Goal: Task Accomplishment & Management: Complete application form

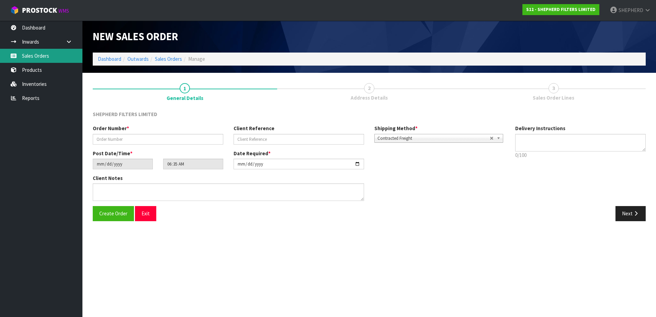
drag, startPoint x: 0, startPoint y: 0, endPoint x: 35, endPoint y: 60, distance: 69.7
click at [35, 60] on link "Sales Orders" at bounding box center [41, 56] width 82 height 14
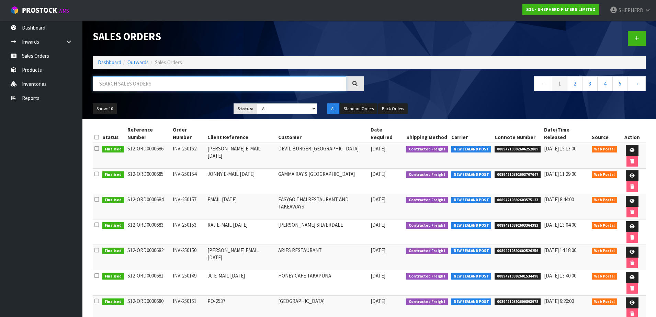
click at [186, 82] on input "text" at bounding box center [219, 83] width 253 height 15
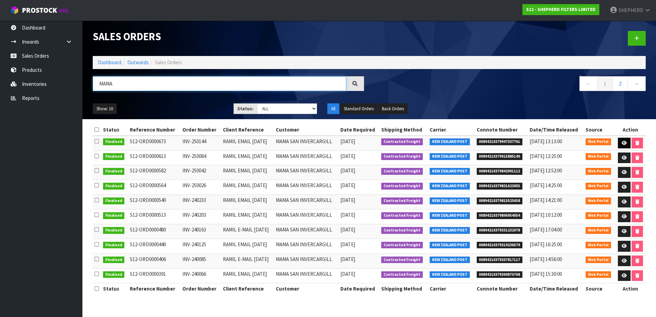
type input "MAMA"
click at [623, 142] on icon at bounding box center [624, 143] width 5 height 4
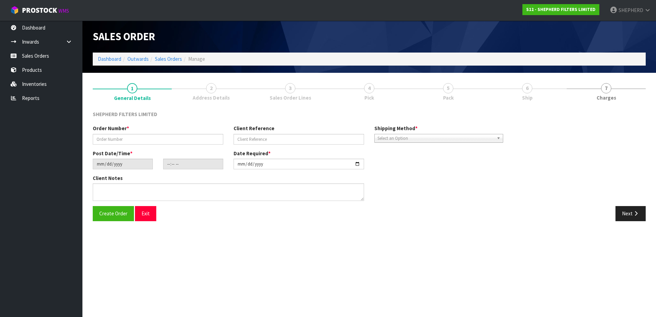
type input "INV-250144"
type input "RAMIL EMAIL [DATE]"
type input "[DATE]"
type input "20:48:00.000"
type input "[DATE]"
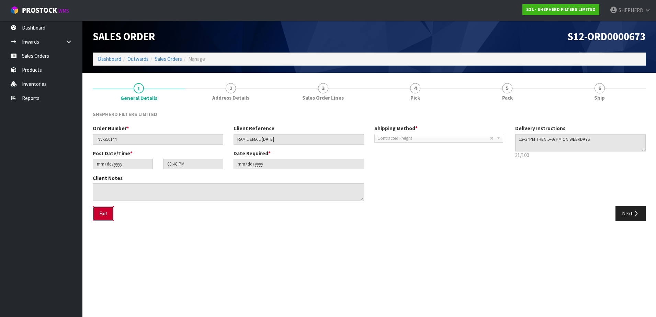
click at [106, 213] on button "Exit" at bounding box center [103, 213] width 21 height 15
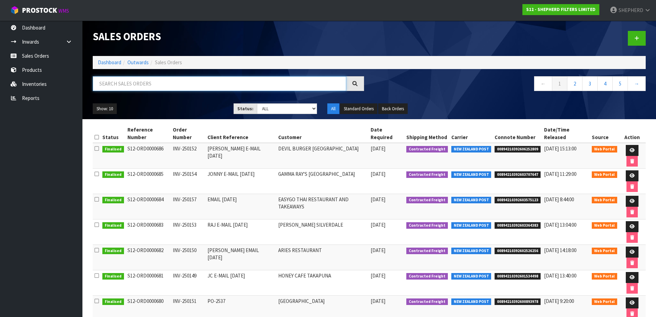
click at [177, 82] on input "text" at bounding box center [219, 83] width 253 height 15
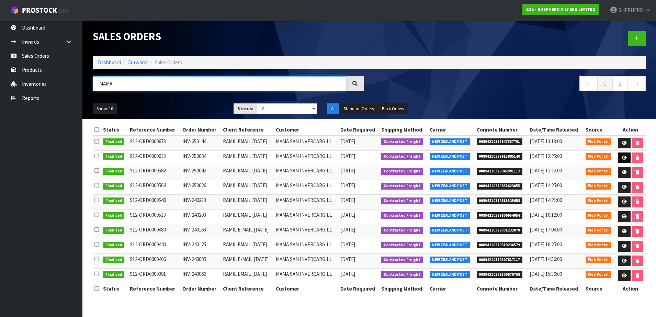
type input "MAMA"
click at [623, 154] on link at bounding box center [624, 157] width 13 height 11
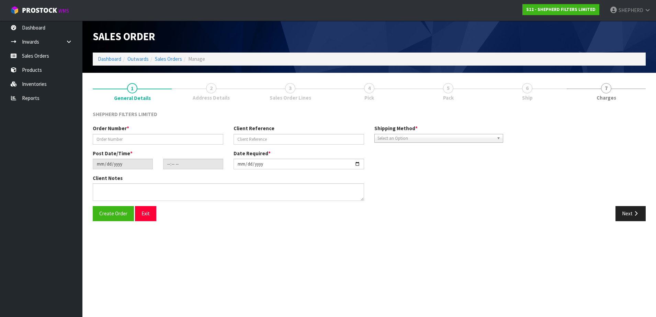
type input "INV-250084"
type input "RAMIL EMAIL [DATE]"
type input "[DATE]"
type input "16:51:00.000"
type input "[DATE]"
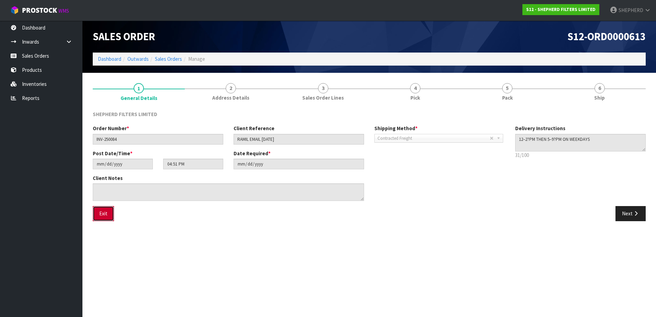
click at [100, 214] on button "Exit" at bounding box center [103, 213] width 21 height 15
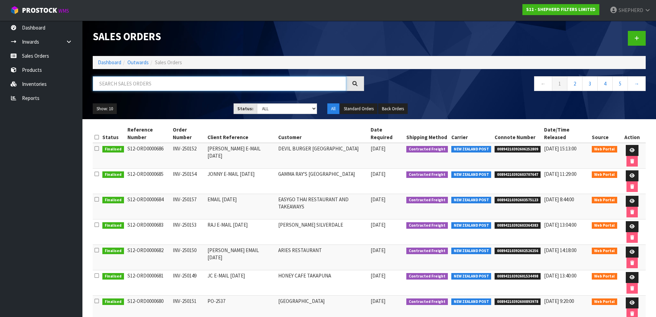
click at [130, 87] on input "text" at bounding box center [219, 83] width 253 height 15
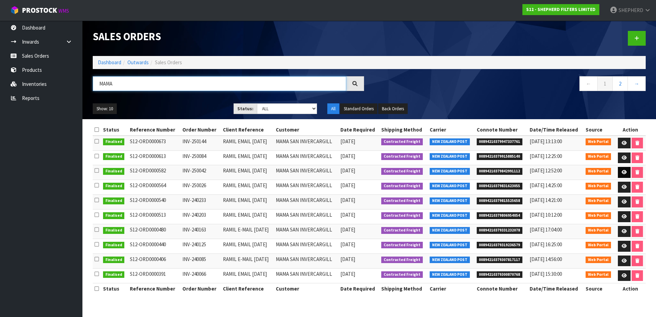
type input "MAMA"
click at [625, 174] on icon at bounding box center [624, 172] width 5 height 4
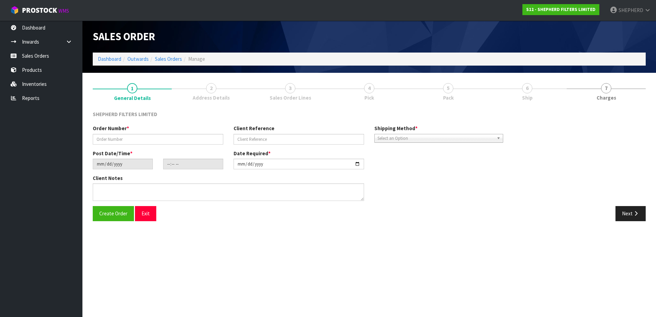
type input "INV-250042"
type input "RAMIL EMAIL [DATE]"
type input "[DATE]"
type input "20:23:00.000"
type input "[DATE]"
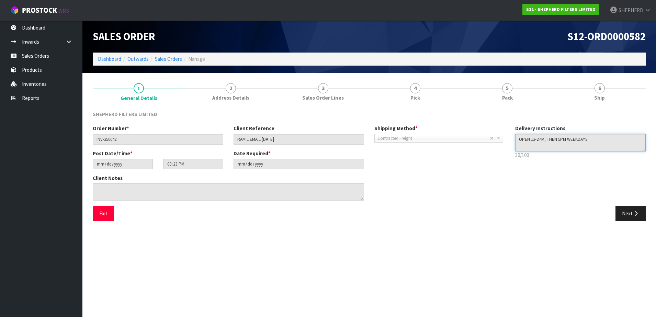
drag, startPoint x: 575, startPoint y: 136, endPoint x: 447, endPoint y: 135, distance: 128.1
click at [448, 135] on div "Order Number * INV-250042 Client Reference RAMIL EMAIL [DATE] Shipping Method *…" at bounding box center [369, 165] width 563 height 81
click at [102, 217] on button "Exit" at bounding box center [103, 213] width 21 height 15
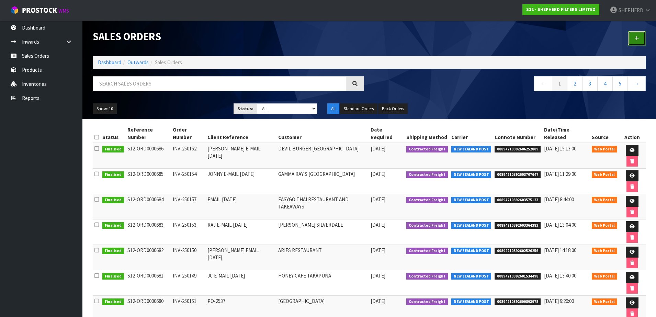
click at [638, 37] on icon at bounding box center [636, 38] width 5 height 5
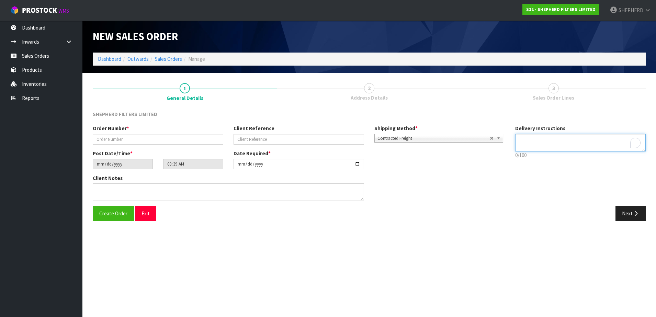
click at [527, 137] on textarea "To enrich screen reader interactions, please activate Accessibility in Grammarl…" at bounding box center [580, 143] width 131 height 18
paste textarea "OPEN 12-2PM, THEN 5PM WEEKDAYS"
type textarea "OPEN 12-2PM, THEN 5PM WEEKDAYS"
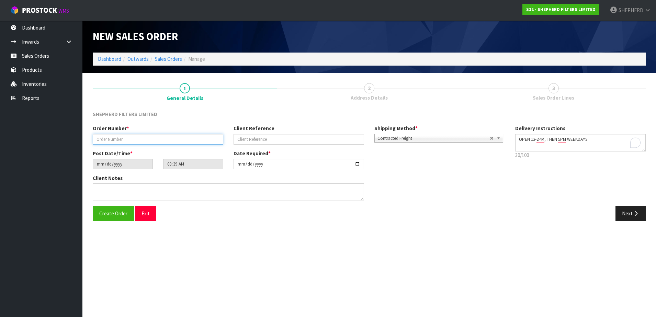
click at [128, 139] on input "text" at bounding box center [158, 139] width 131 height 11
paste input "INV-250158"
type input "INV-250158"
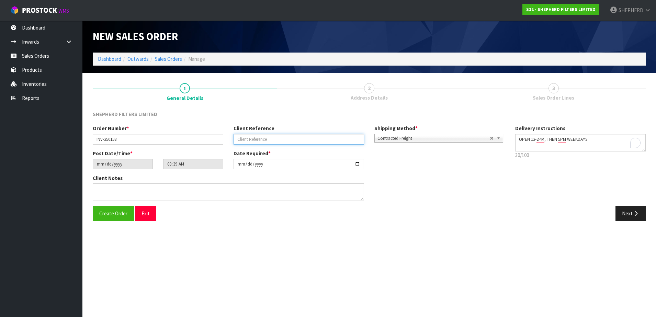
click at [262, 138] on input "text" at bounding box center [299, 139] width 131 height 11
paste input "RAMIL EMAIL [DATE]"
type input "RAMIL EMAIL [DATE]"
click at [95, 214] on button "Create Order" at bounding box center [113, 213] width 41 height 15
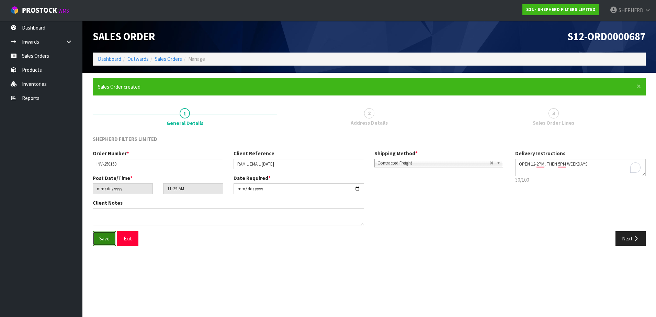
click at [101, 240] on span "Save" at bounding box center [104, 238] width 10 height 7
type input "14:39:00.000"
click at [629, 239] on button "Next" at bounding box center [630, 238] width 30 height 15
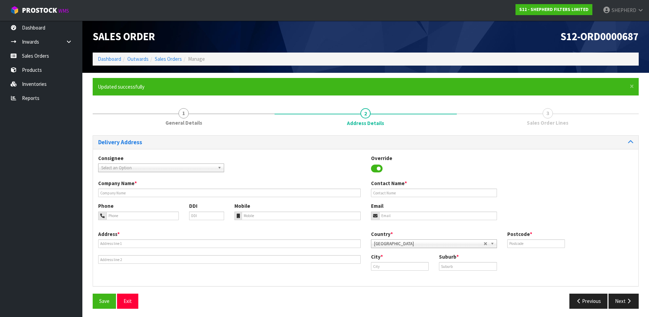
click at [194, 168] on span "Select an Option" at bounding box center [158, 168] width 114 height 8
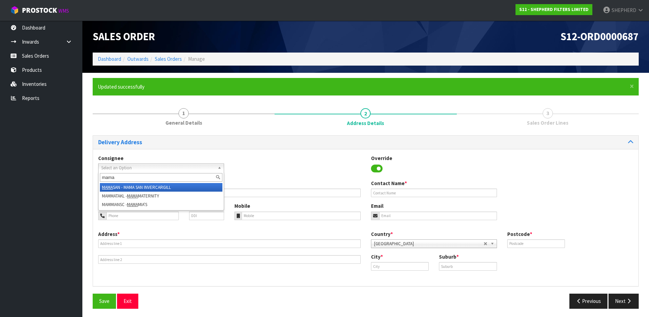
type input "mama"
click at [182, 188] on li "MAMA SAN - MAMA SAN INVERCARGILL" at bounding box center [161, 187] width 123 height 9
type input "MAMA SAN INVERCARGILL"
type input "KITCHEN"
type input "03 352 8951"
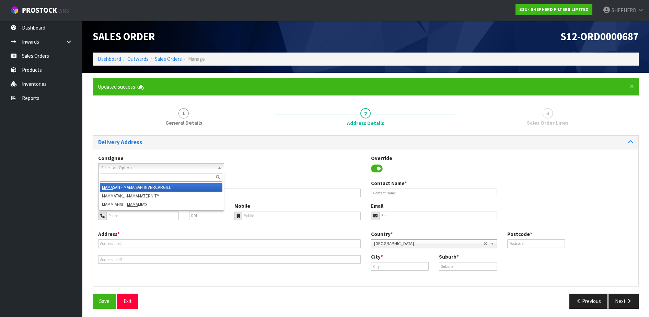
type input "[EMAIL_ADDRESS][DOMAIN_NAME]"
type input "[STREET_ADDRESS]"
type input "9810"
type input "Invercargill"
type input "INVERCARGILL"
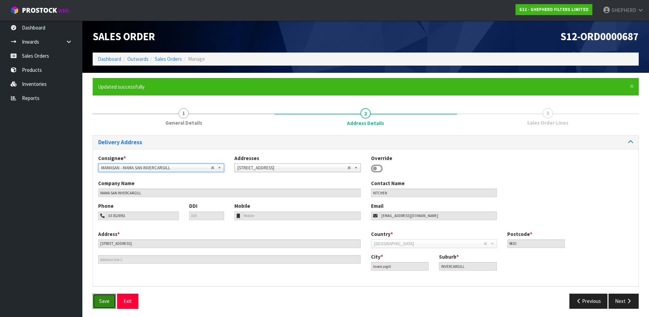
click at [102, 300] on span "Save" at bounding box center [104, 301] width 10 height 7
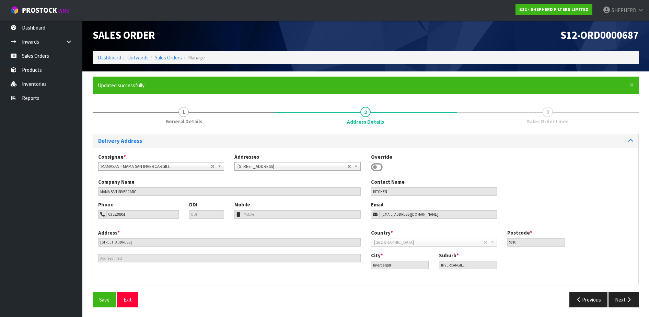
scroll to position [2, 0]
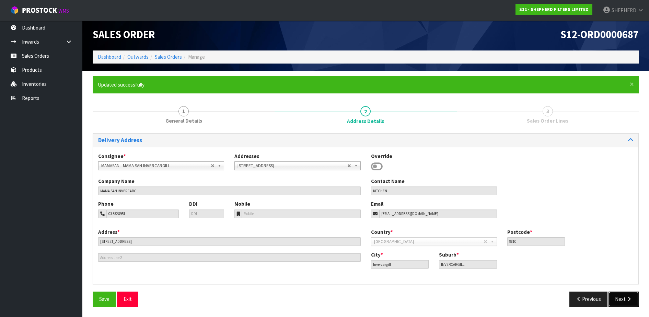
click at [627, 298] on icon "button" at bounding box center [629, 298] width 7 height 5
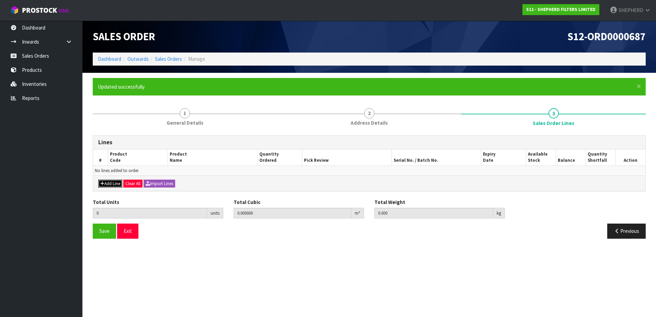
click at [110, 184] on button "Add Line" at bounding box center [110, 184] width 24 height 8
type input "0"
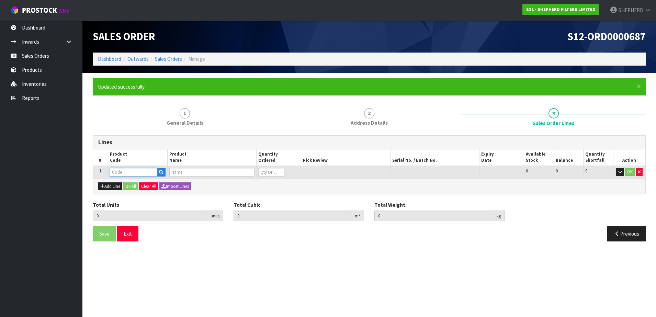
click at [115, 173] on input "text" at bounding box center [133, 172] width 47 height 9
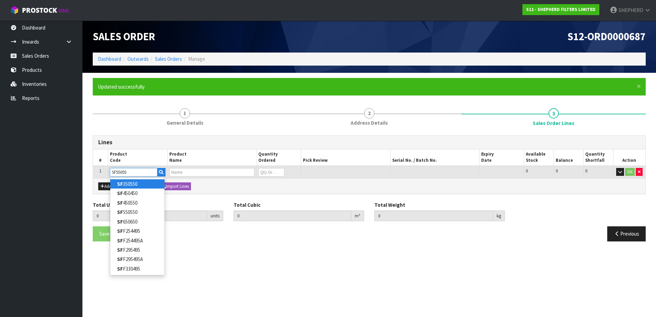
type input "SF550550"
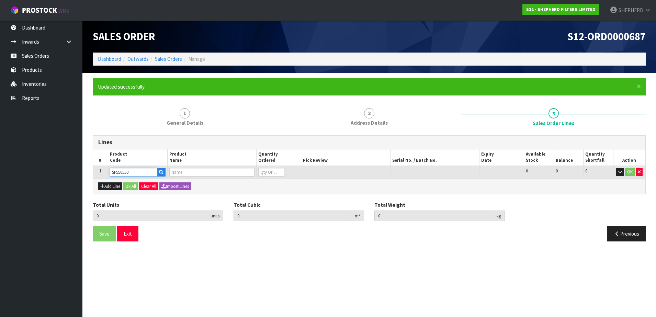
type input "0.000000"
type input "0.000"
type input "SHEPHERD FILTERS 550 X 550 - CODE SF550550"
type input "0"
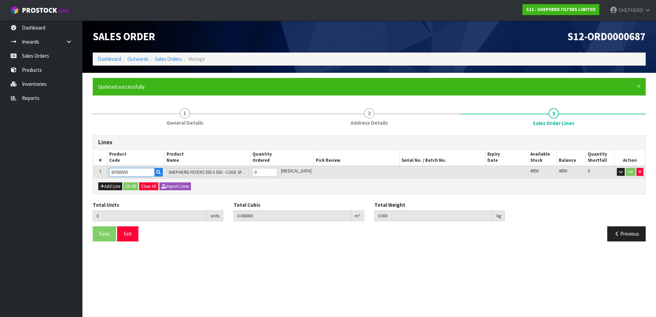
type input "SF550550"
click at [251, 171] on tr "1 SF550550 SHEPHERD FILTERS 550 X 550 - CODE SF550550 0 [MEDICAL_DATA] 4850 485…" at bounding box center [369, 172] width 552 height 13
type input "1"
type input "0.000583"
type input "0.06"
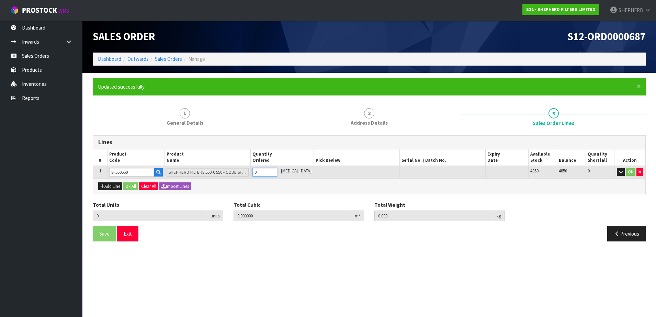
type input "1"
type input "10"
type input "0.00583"
type input "0.6"
type input "10"
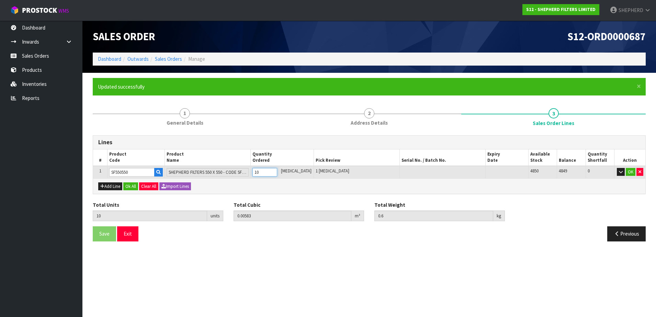
type input "100"
type input "0.09918"
type input "6"
type input "100"
click at [108, 185] on button "Add Line" at bounding box center [110, 186] width 24 height 8
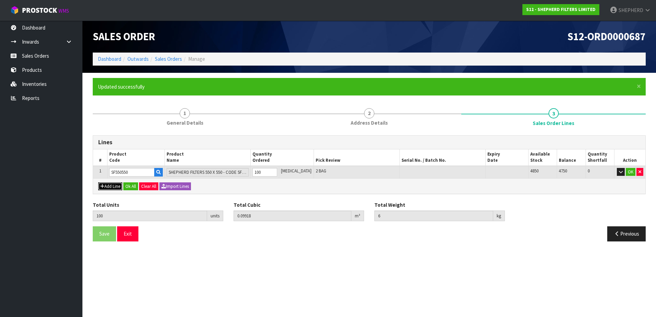
type input "0"
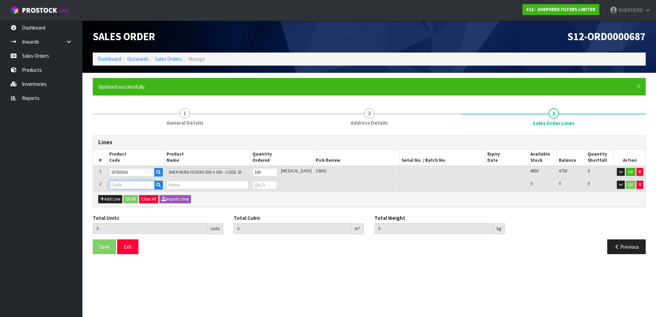
click at [117, 184] on input "text" at bounding box center [131, 185] width 45 height 9
type input "CARDBOARD"
click at [125, 195] on strong "CARDBOARD" at bounding box center [131, 196] width 29 height 7
type input "CARDBOARD SHIPPERS"
type input "100"
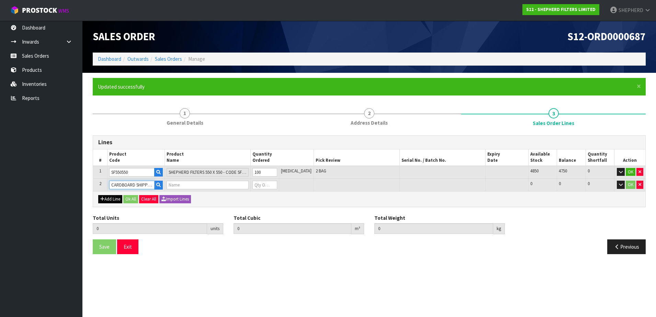
type input "0.09918"
type input "6"
type input "2-PACK BOXES"
type input "0"
click at [237, 182] on tr "2 CARDBOARD SHIPPERS 2-PACK BOXES 0 [MEDICAL_DATA] 77 77 0 OK" at bounding box center [369, 185] width 552 height 13
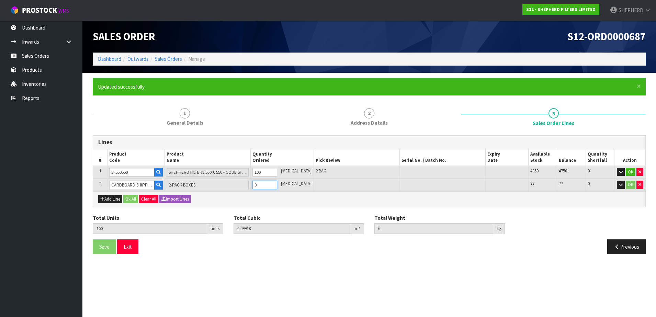
type input "101"
type input "0.100126"
type input "6.1"
type input "1"
click at [133, 200] on button "Ok All" at bounding box center [130, 199] width 15 height 8
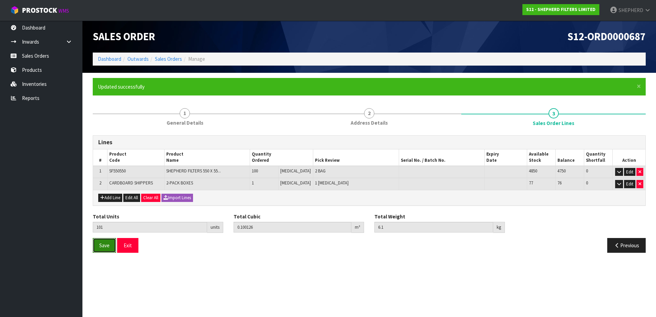
click at [98, 246] on button "Save" at bounding box center [104, 245] width 23 height 15
click at [128, 247] on button "Exit" at bounding box center [127, 245] width 21 height 15
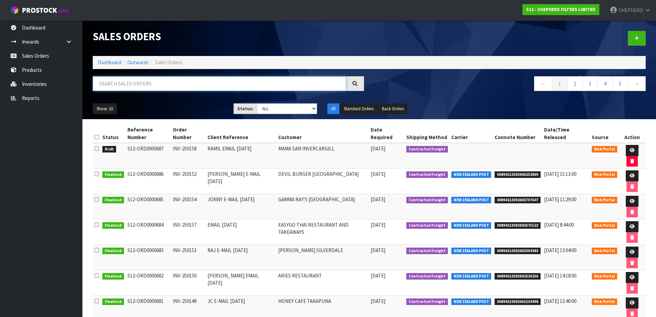
click at [117, 84] on input "text" at bounding box center [219, 83] width 253 height 15
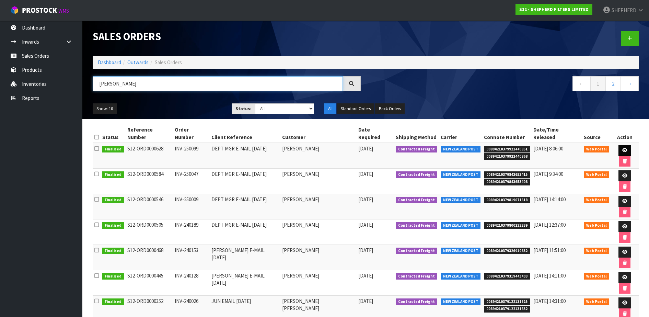
type input "[PERSON_NAME]"
click at [623, 148] on icon at bounding box center [625, 150] width 5 height 4
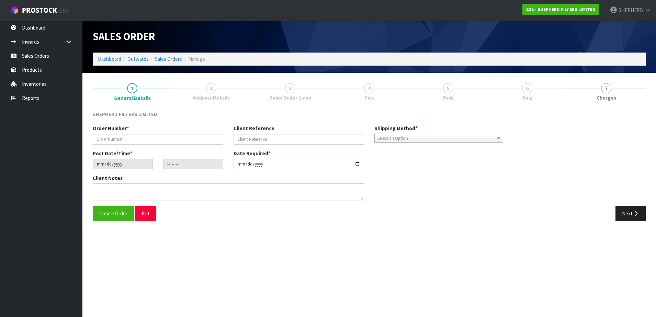
type input "INV-250099"
type input "DEPT MGR E-MAIL [DATE]"
type input "[DATE]"
type input "19:12:00.000"
type input "[DATE]"
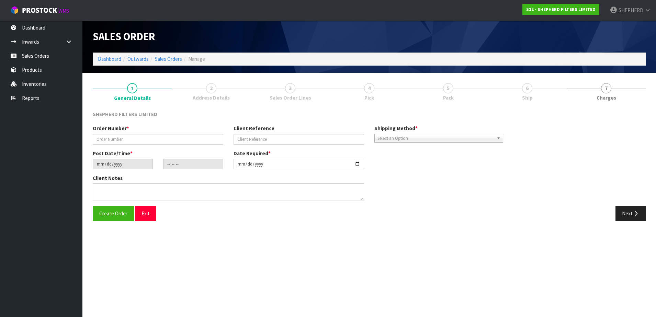
type textarea "PLS CHOOSE A BOX/BOXES FROM OWN STOCK TO SHIP THIS IN THE MOST ECONOMICAL WAY P…"
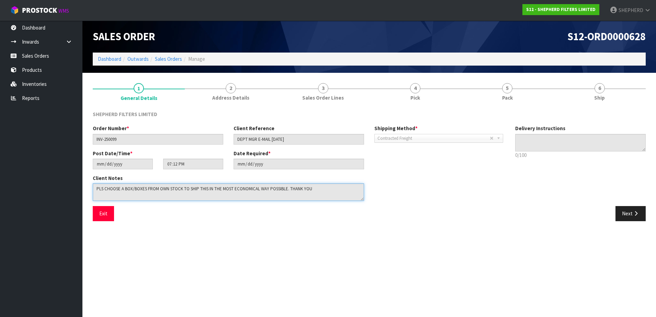
drag, startPoint x: 326, startPoint y: 187, endPoint x: 80, endPoint y: 171, distance: 246.8
click at [80, 171] on body "Toggle navigation ProStock WMS S12 - SHEPHERD FILTERS LIMITED SHEPHERD Logout D…" at bounding box center [328, 158] width 656 height 317
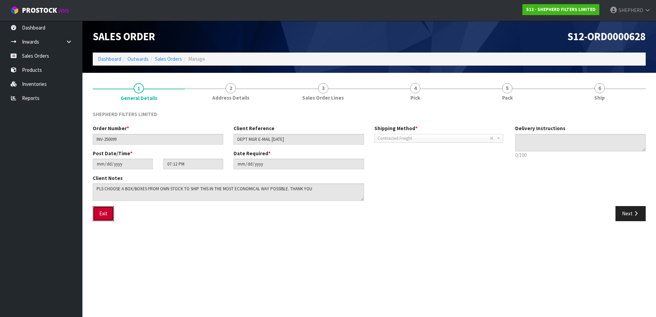
click at [101, 215] on button "Exit" at bounding box center [103, 213] width 21 height 15
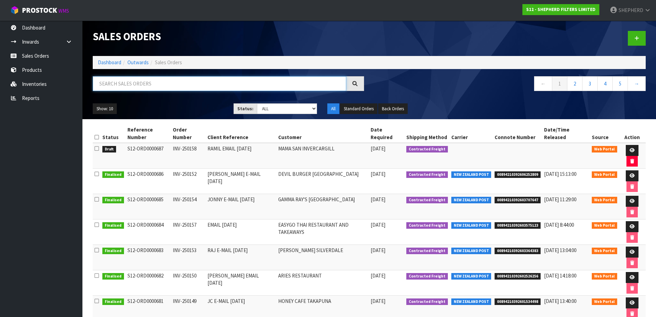
click at [146, 84] on input "text" at bounding box center [219, 83] width 253 height 15
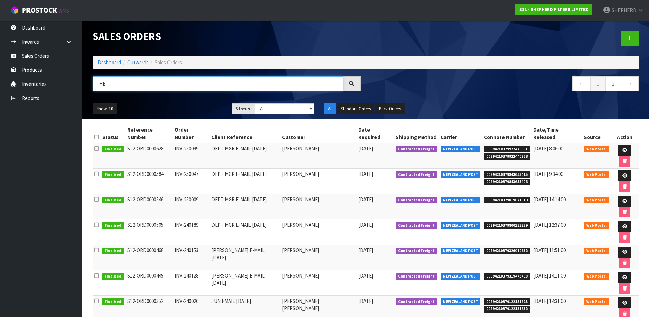
type input "H"
type input "[PERSON_NAME]"
click at [619, 145] on link at bounding box center [625, 150] width 13 height 11
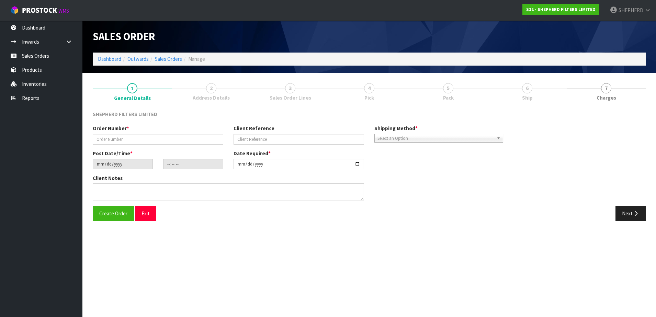
type input "INV-250099"
type input "DEPT MGR E-MAIL [DATE]"
type input "[DATE]"
type input "19:12:00.000"
type input "[DATE]"
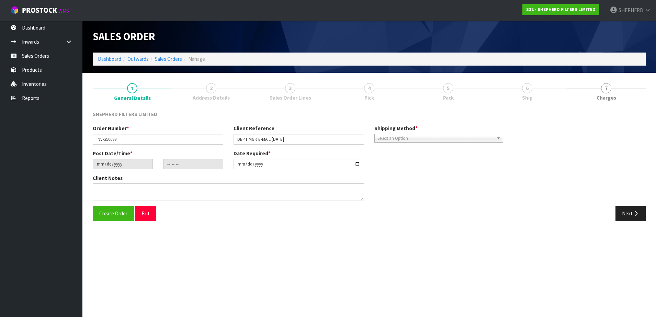
type textarea "PLS CHOOSE A BOX/BOXES FROM OWN STOCK TO SHIP THIS IN THE MOST ECONOMICAL WAY P…"
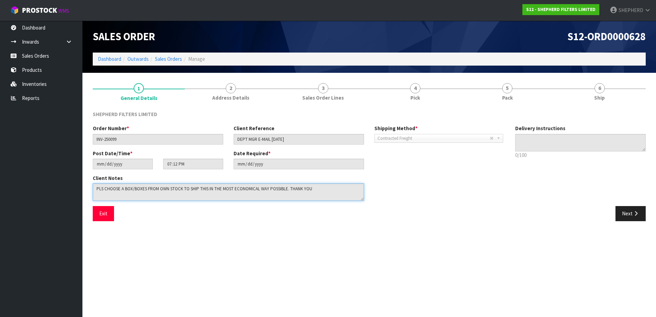
drag, startPoint x: 322, startPoint y: 187, endPoint x: 86, endPoint y: 177, distance: 236.5
click at [86, 177] on section "1 General Details 2 Address Details 3 Sales Order Lines 4 Pick 5 Pack 6 Ship SH…" at bounding box center [369, 152] width 574 height 159
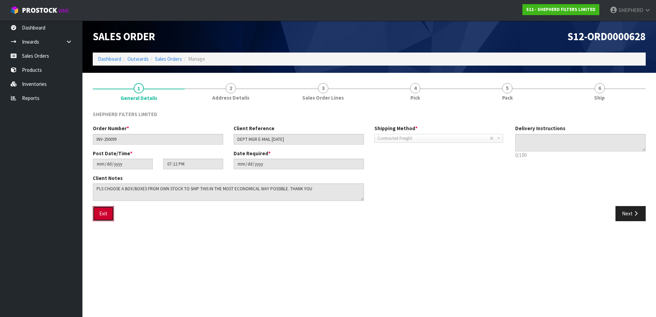
click at [95, 212] on button "Exit" at bounding box center [103, 213] width 21 height 15
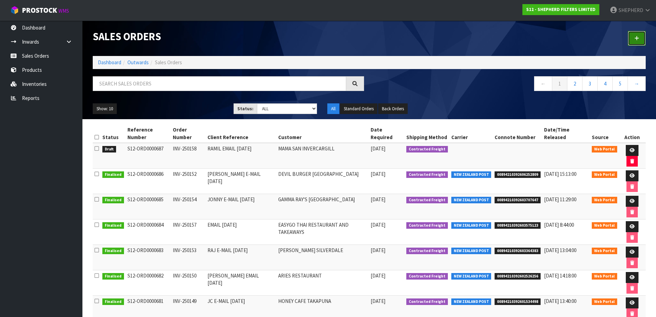
click at [643, 38] on link at bounding box center [637, 38] width 18 height 15
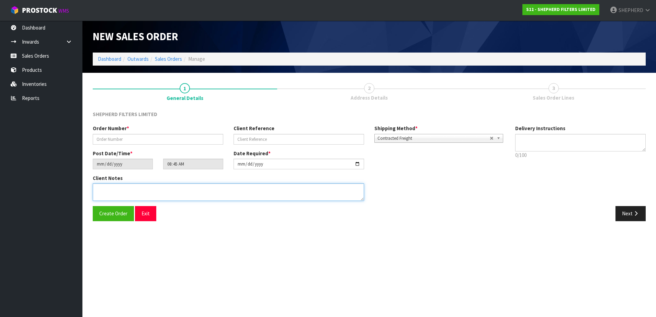
click at [211, 192] on textarea at bounding box center [228, 192] width 271 height 18
paste textarea "PLS CHOOSE A BOX/BOXES FROM OWN STOCK TO SHIP THIS IN THE MOST ECONOMICAL WAY P…"
type textarea "PLS CHOOSE A BOX/BOXES FROM OWN STOCK TO SHIP THIS IN THE MOST ECONOMICAL WAY P…"
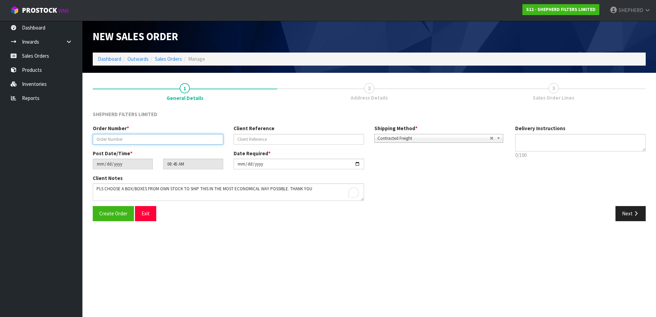
drag, startPoint x: 154, startPoint y: 139, endPoint x: 115, endPoint y: 121, distance: 43.6
click at [154, 139] on input "text" at bounding box center [158, 139] width 131 height 11
click at [127, 136] on input "text" at bounding box center [158, 139] width 131 height 11
paste input "INV-250159"
type input "INV-250159"
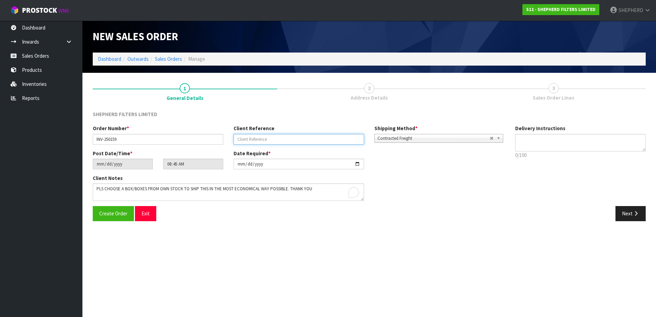
click at [261, 140] on input "text" at bounding box center [299, 139] width 131 height 11
paste input "DEPT MGR E-MAIL [DATE]"
type input "DEPT MGR E-MAIL [DATE]"
click at [109, 211] on span "Create Order" at bounding box center [113, 213] width 28 height 7
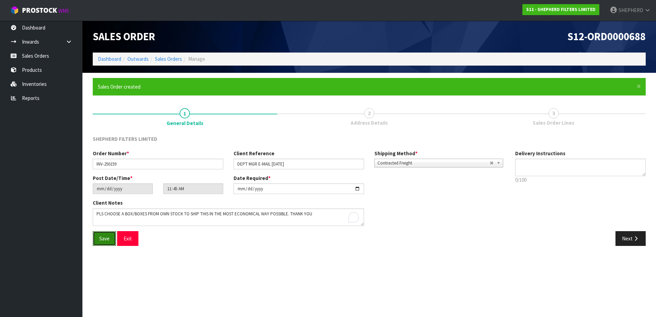
click at [104, 237] on span "Save" at bounding box center [104, 238] width 10 height 7
type input "14:45:00.000"
click at [638, 240] on icon "button" at bounding box center [636, 238] width 7 height 5
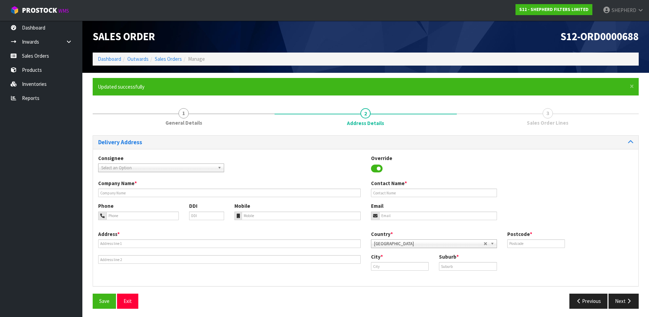
click at [182, 167] on span "Select an Option" at bounding box center [158, 168] width 114 height 8
type input "m"
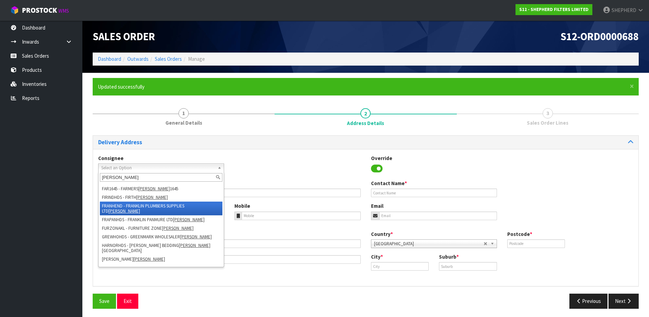
scroll to position [85, 0]
type input "h"
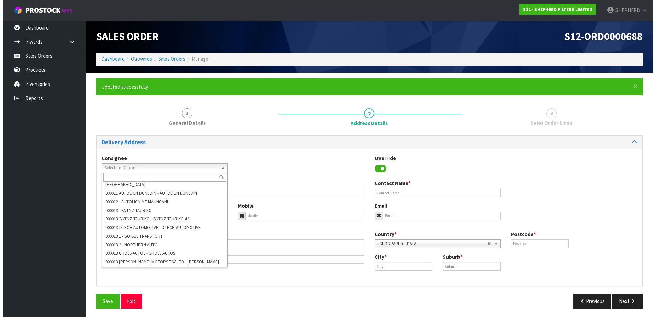
scroll to position [0, 0]
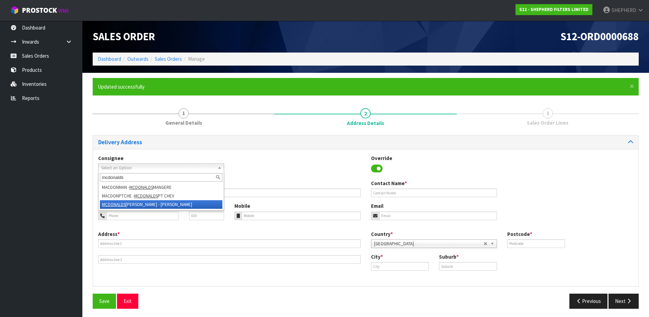
type input "mcdonalds"
click at [166, 204] on li "[PERSON_NAME] - MCDONALDS [PERSON_NAME]" at bounding box center [161, 204] width 123 height 9
type input "[PERSON_NAME]"
type input "09 950 6506"
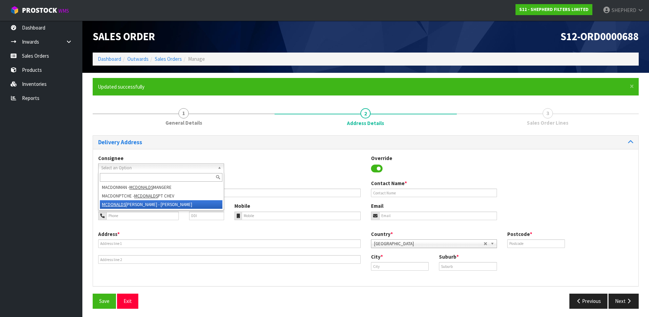
type input "[EMAIL_ADDRESS][DOMAIN_NAME]"
type input "[STREET_ADDRESS]"
type input "0612"
type input "[GEOGRAPHIC_DATA]"
type input "[PERSON_NAME]"
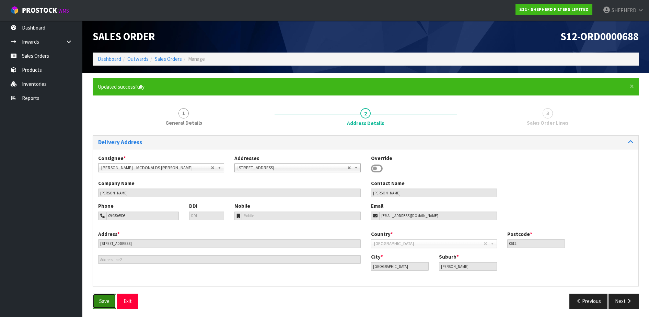
click at [97, 303] on button "Save" at bounding box center [104, 301] width 23 height 15
click at [626, 301] on icon "button" at bounding box center [629, 300] width 7 height 5
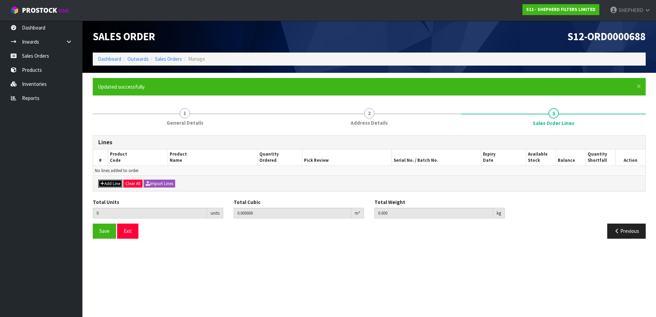
click at [112, 186] on button "Add Line" at bounding box center [110, 184] width 24 height 8
type input "0"
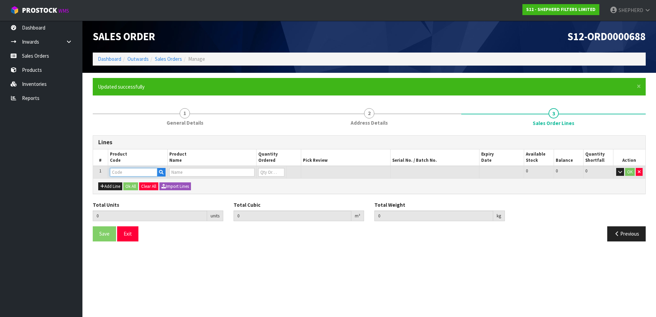
click at [120, 173] on input "text" at bounding box center [133, 172] width 47 height 9
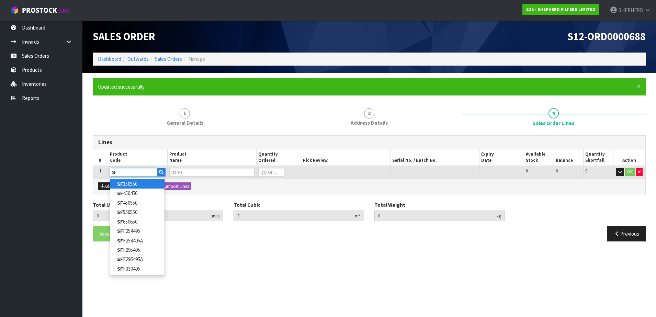
type input "S"
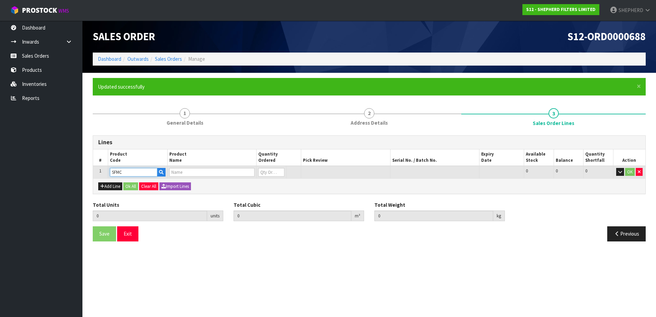
type input "SFMCD"
type input "0.000000"
type input "0.000"
type input "SHEPHERD FILTERS 300 X 550 ( FULL CARTON )"
type input "0"
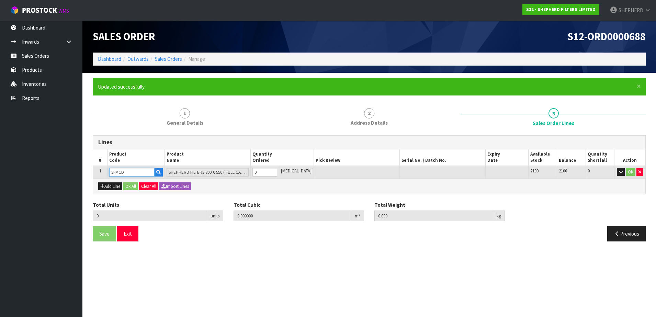
type input "SFMCD"
click at [238, 166] on tr "1 SFMCD SHEPHERD FILTERS 300 X 550 ( FULL CARTON ) 0 [MEDICAL_DATA] 2100 2100 0…" at bounding box center [369, 172] width 552 height 13
type input "3"
type input "0.006438"
type input "0.12"
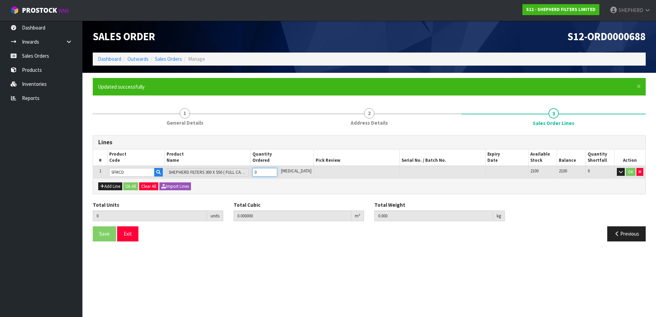
type input "3"
type input "30"
type input "0.06438"
type input "1.2"
type input "30"
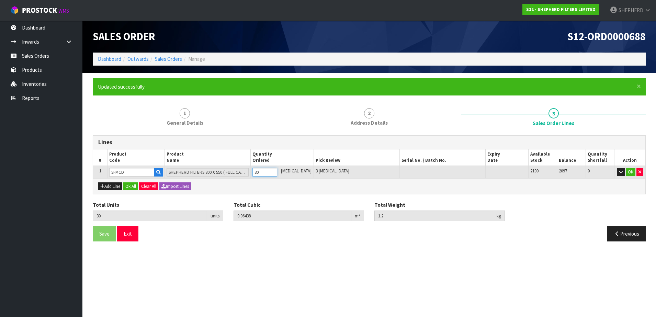
type input "300"
type input "0.22568"
type input "12"
type input "300"
click at [133, 184] on button "Ok All" at bounding box center [130, 186] width 15 height 8
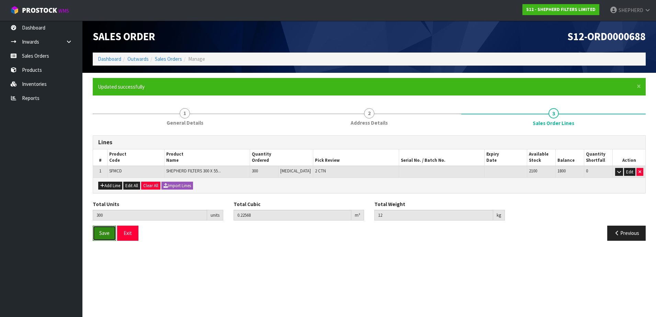
click at [102, 234] on span "Save" at bounding box center [104, 233] width 10 height 7
click at [102, 233] on span "Save" at bounding box center [104, 233] width 10 height 7
click at [134, 233] on button "Exit" at bounding box center [127, 233] width 21 height 15
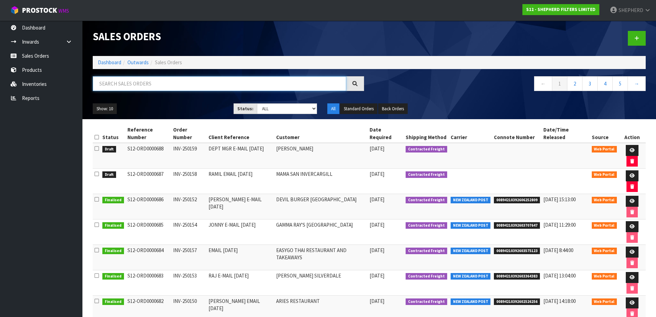
click at [136, 84] on input "text" at bounding box center [219, 83] width 253 height 15
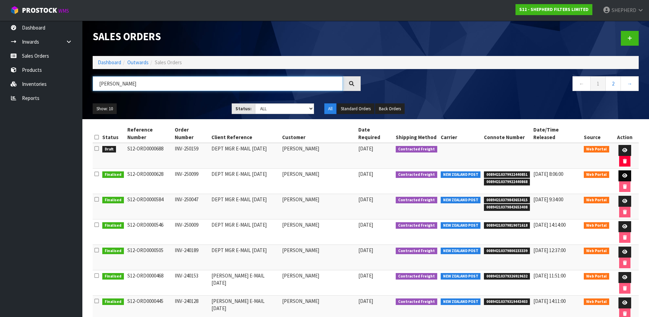
type input "[PERSON_NAME]"
click at [623, 173] on icon at bounding box center [625, 175] width 5 height 4
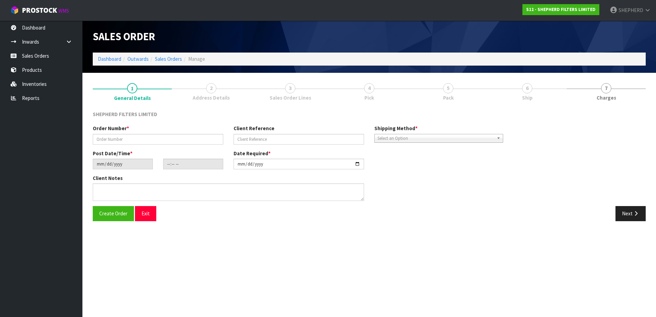
type input "INV-250099"
type input "DEPT MGR E-MAIL [DATE]"
type input "[DATE]"
type input "19:12:00.000"
type input "[DATE]"
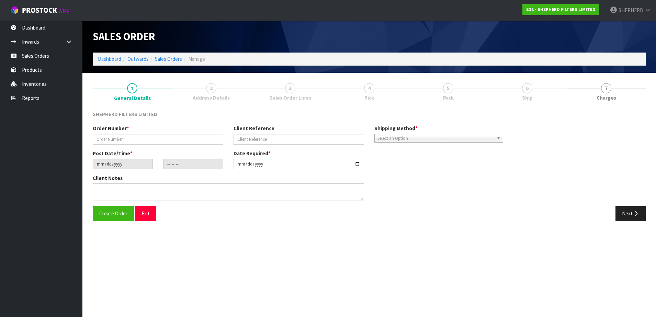
type textarea "PLS CHOOSE A BOX/BOXES FROM OWN STOCK TO SHIP THIS IN THE MOST ECONOMICAL WAY P…"
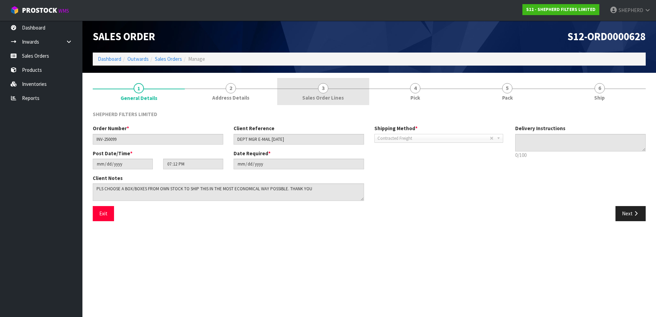
click at [325, 86] on span "3" at bounding box center [323, 88] width 10 height 10
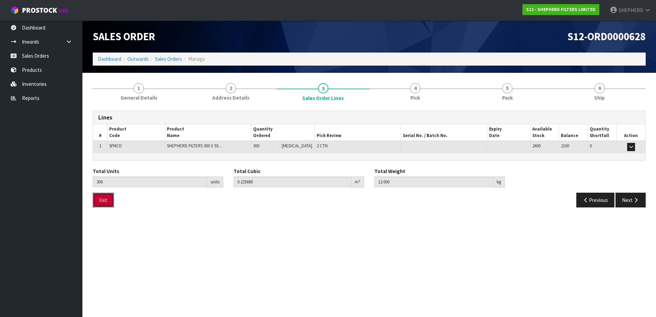
click at [102, 197] on button "Exit" at bounding box center [103, 200] width 21 height 15
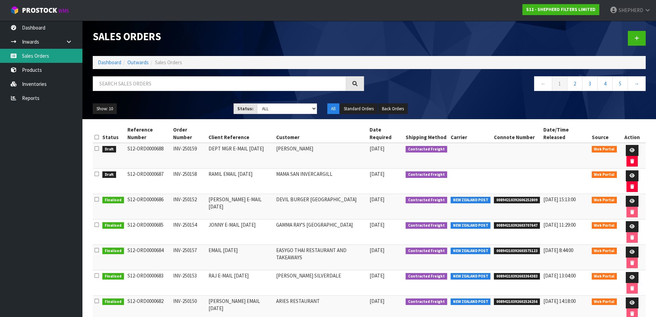
click at [38, 57] on link "Sales Orders" at bounding box center [41, 56] width 82 height 14
